Goal: Check status: Check status

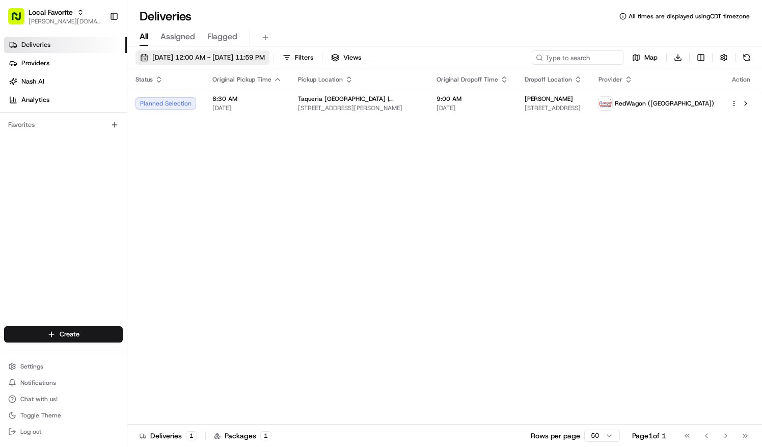
click at [260, 58] on span "09/01/2025 12:00 AM - 09/01/2025 11:59 PM" at bounding box center [208, 57] width 113 height 9
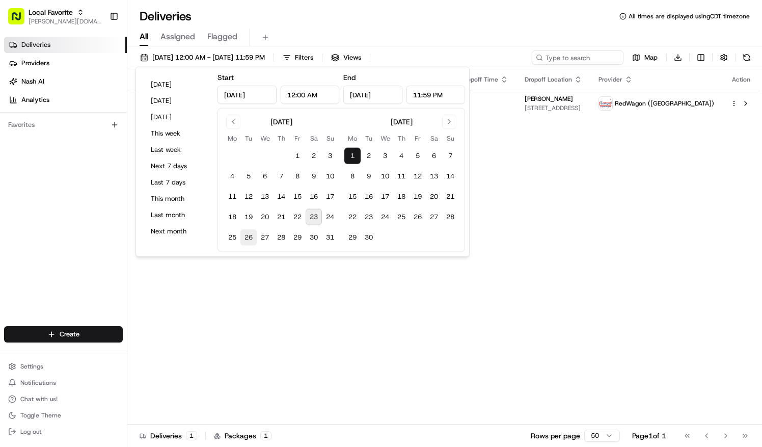
click at [250, 234] on button "26" at bounding box center [248, 237] width 16 height 16
type input "Aug 26, 2025"
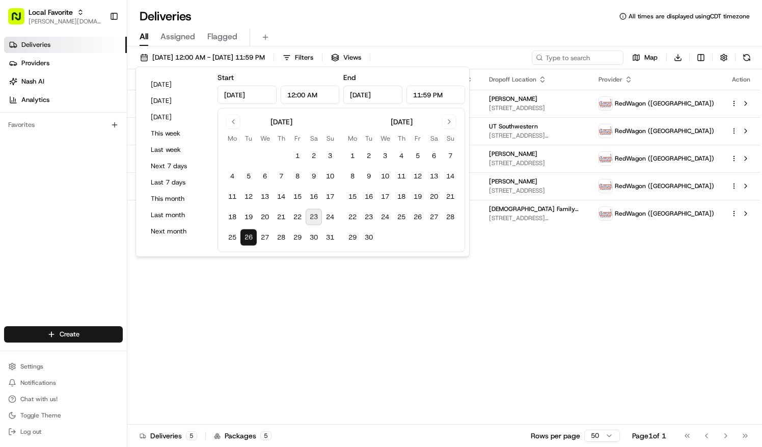
click at [393, 10] on div "Deliveries All times are displayed using CDT timezone" at bounding box center [444, 16] width 635 height 16
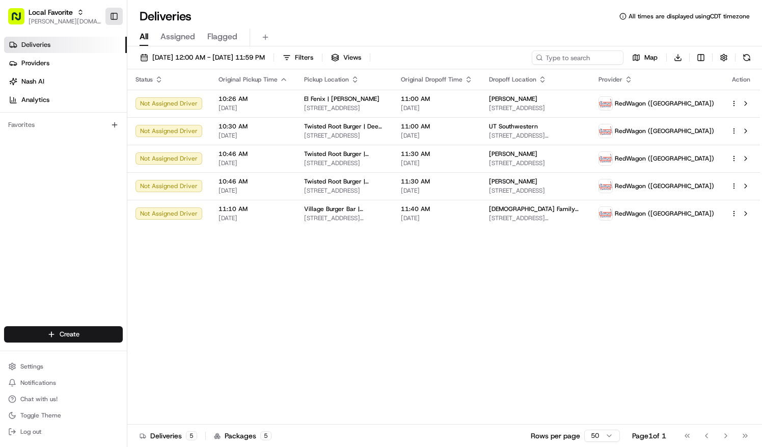
click at [115, 15] on button "Toggle Sidebar" at bounding box center [113, 16] width 17 height 17
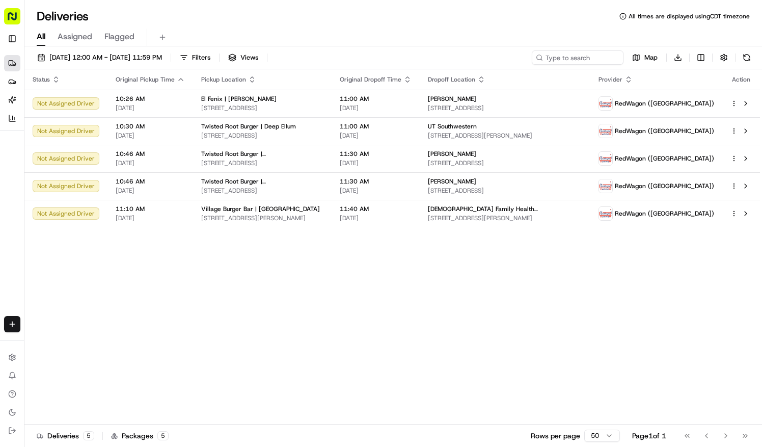
click at [15, 29] on div "Local Favorite [PERSON_NAME][DOMAIN_NAME][EMAIL_ADDRESS][PERSON_NAME][DOMAIN_NA…" at bounding box center [12, 25] width 16 height 43
click at [15, 39] on button "Toggle Sidebar" at bounding box center [12, 39] width 16 height 16
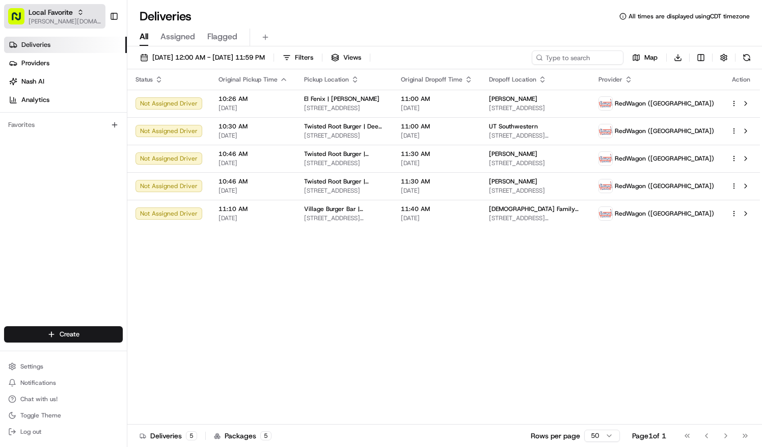
click at [79, 11] on icon "button" at bounding box center [80, 11] width 3 height 2
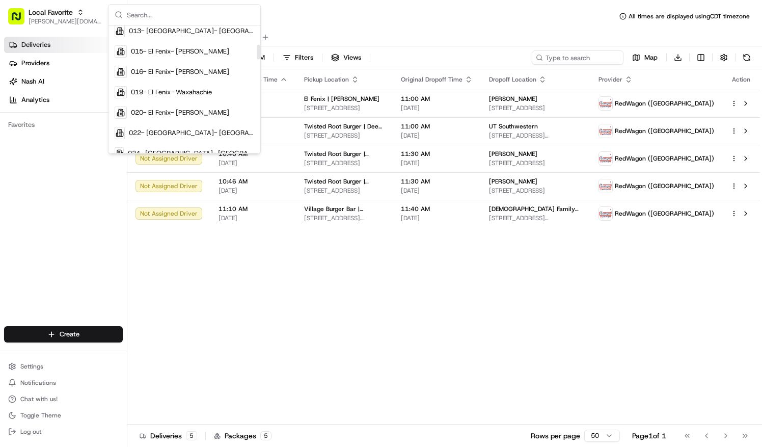
scroll to position [165, 0]
click at [184, 94] on span "019- El Fenix- Waxahachie" at bounding box center [171, 91] width 81 height 9
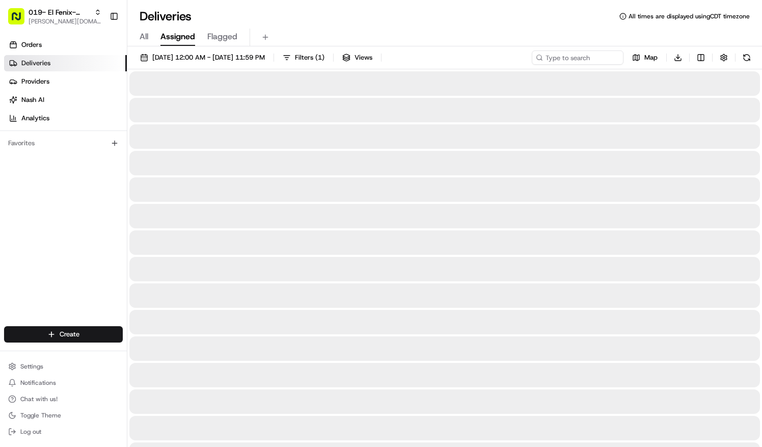
click at [178, 41] on span "Assigned" at bounding box center [177, 37] width 35 height 12
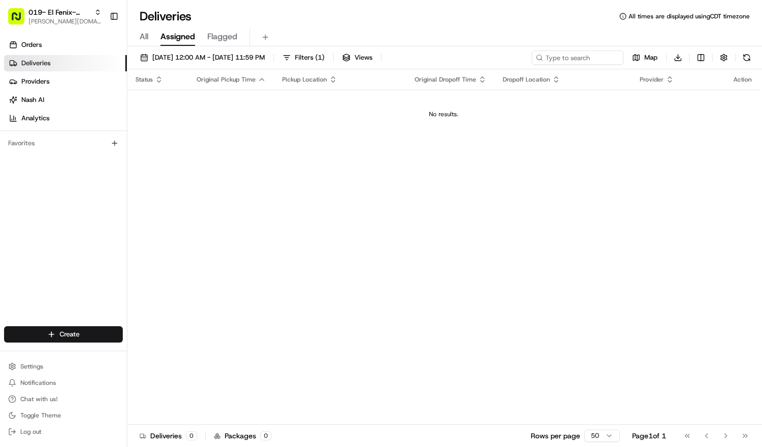
click at [231, 38] on span "Flagged" at bounding box center [222, 37] width 30 height 12
click at [140, 37] on span "All" at bounding box center [144, 37] width 9 height 12
click at [66, 64] on link "Deliveries" at bounding box center [65, 63] width 123 height 16
click at [139, 36] on div "All Assigned Flagged" at bounding box center [444, 38] width 635 height 18
click at [180, 36] on span "Assigned" at bounding box center [177, 37] width 35 height 12
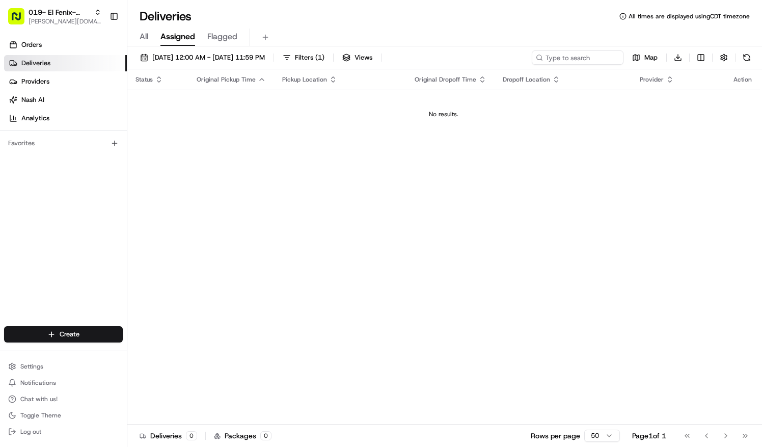
click at [218, 39] on span "Flagged" at bounding box center [222, 37] width 30 height 12
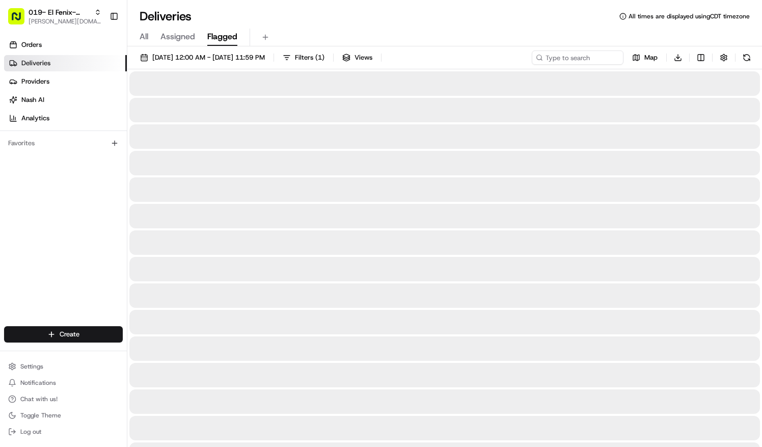
click at [218, 39] on span "Flagged" at bounding box center [222, 37] width 30 height 12
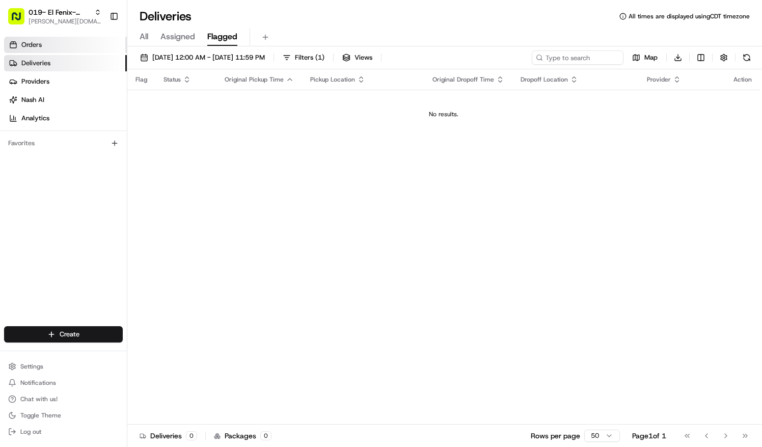
click at [38, 40] on span "Orders" at bounding box center [31, 44] width 20 height 9
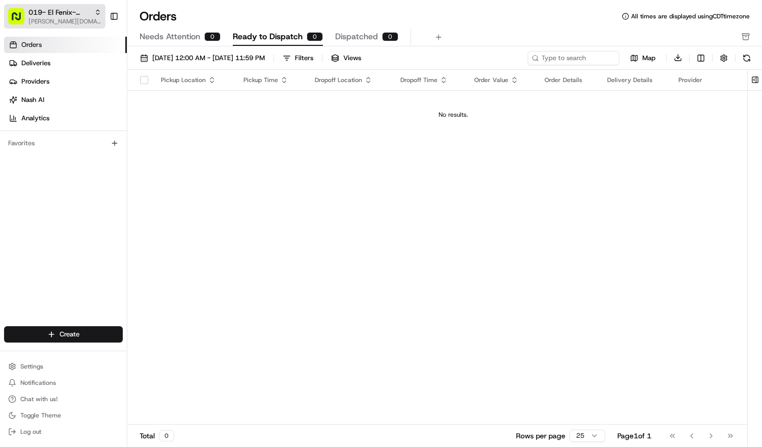
click at [82, 15] on span "019- El Fenix- Waxahachie" at bounding box center [60, 12] width 62 height 10
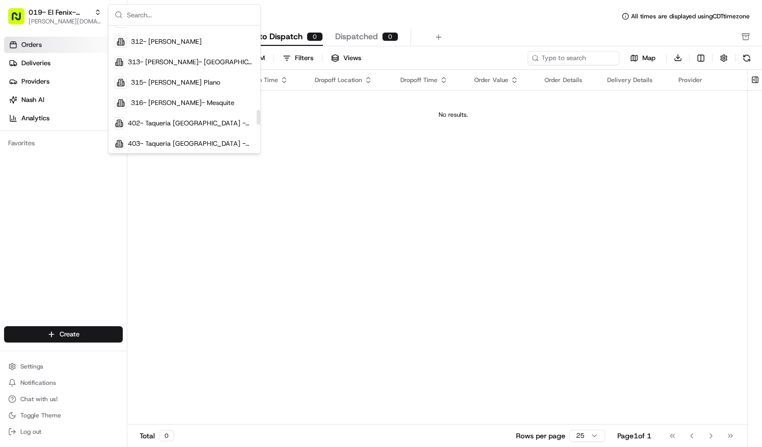
scroll to position [972, 0]
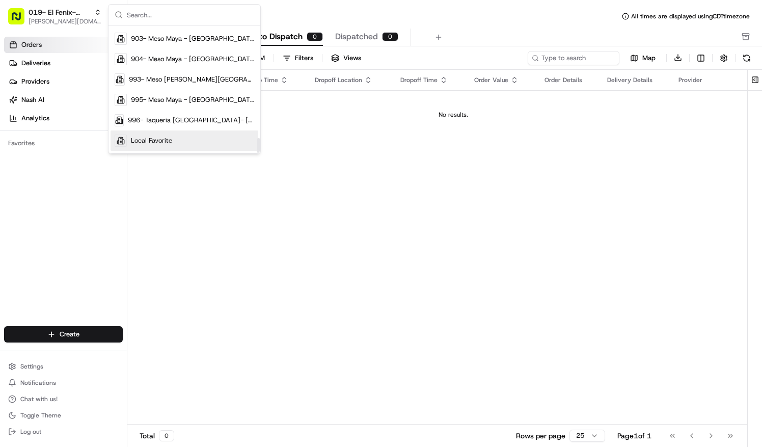
click at [151, 137] on span "Local Favorite" at bounding box center [151, 140] width 41 height 9
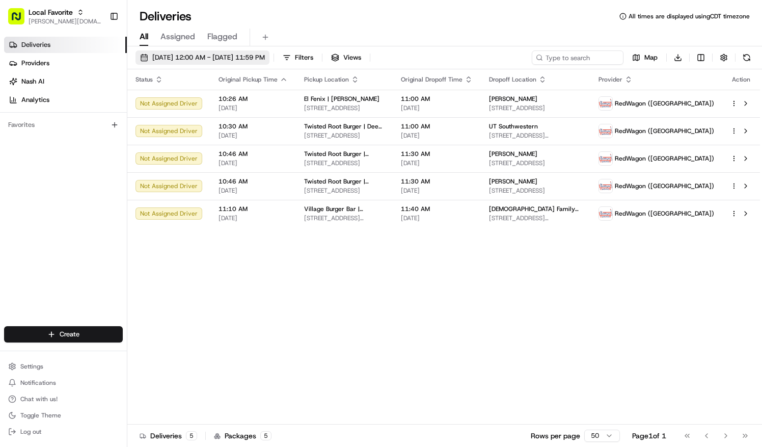
click at [230, 53] on span "[DATE] 12:00 AM - [DATE] 11:59 PM" at bounding box center [208, 57] width 113 height 9
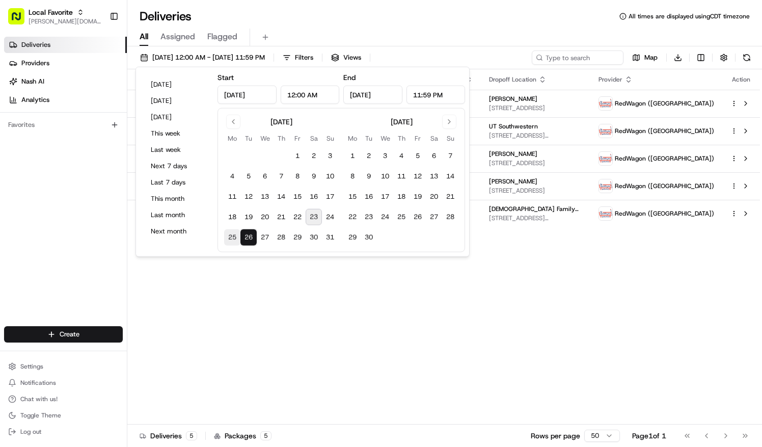
click at [229, 236] on button "25" at bounding box center [232, 237] width 16 height 16
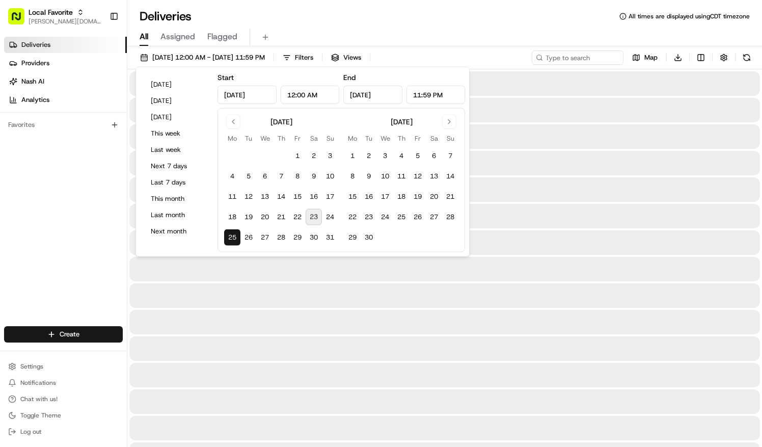
type input "Aug 25, 2025"
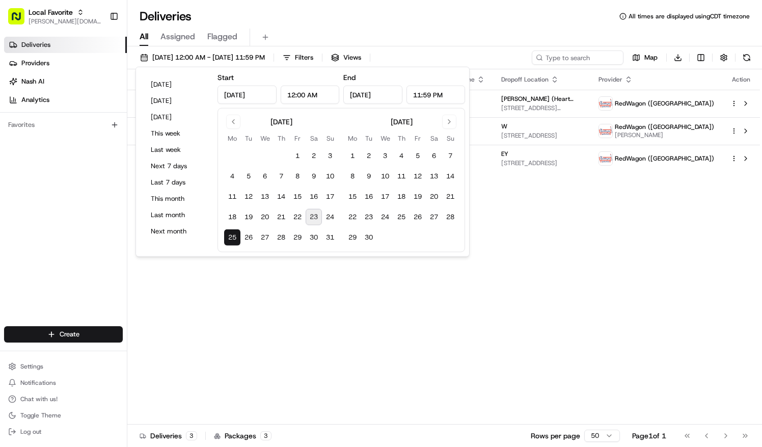
click at [369, 32] on div "All Assigned Flagged" at bounding box center [444, 38] width 635 height 18
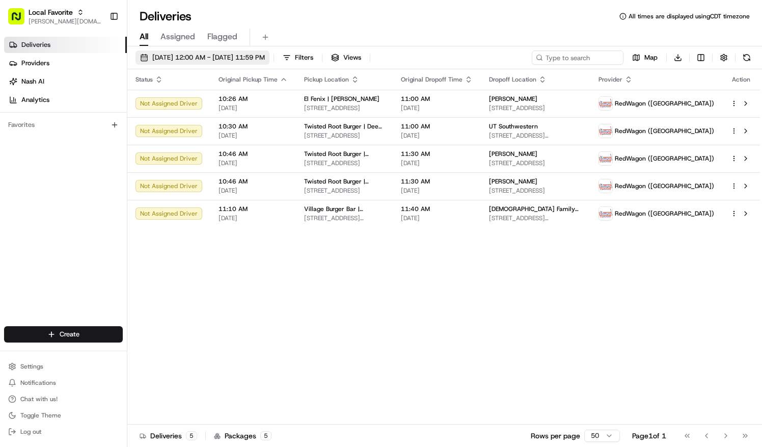
click at [213, 59] on span "[DATE] 12:00 AM - [DATE] 11:59 PM" at bounding box center [208, 57] width 113 height 9
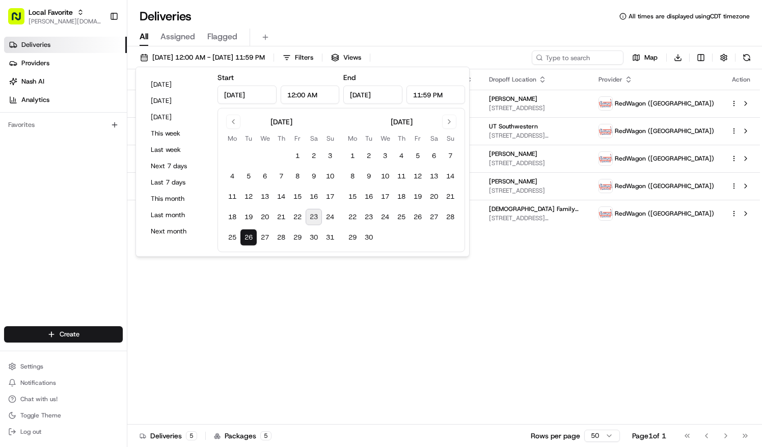
click at [311, 214] on button "23" at bounding box center [314, 217] width 16 height 16
type input "Aug 23, 2025"
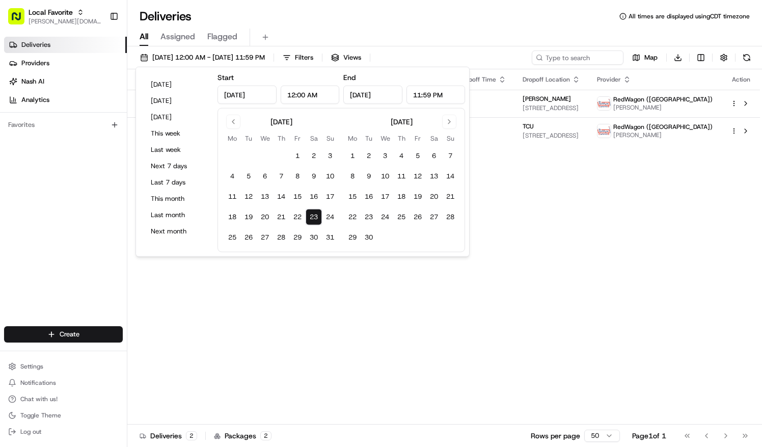
click at [342, 23] on div "Deliveries All times are displayed using CDT timezone" at bounding box center [444, 16] width 635 height 16
